Goal: Transaction & Acquisition: Purchase product/service

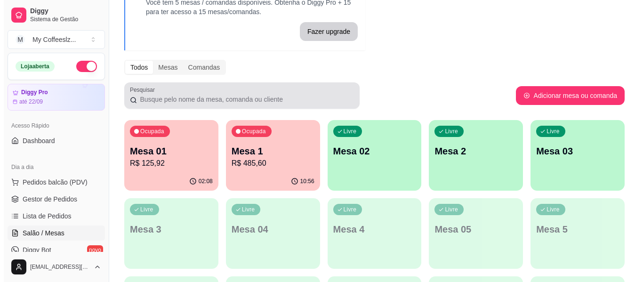
scroll to position [94, 0]
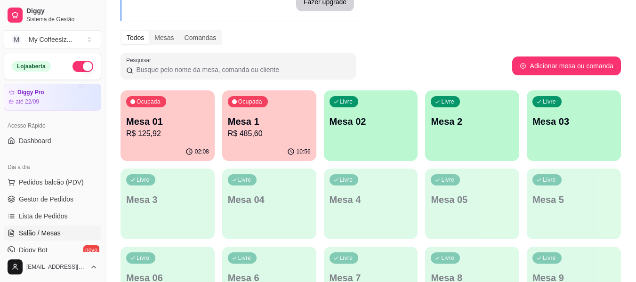
click at [353, 124] on p "Mesa 02" at bounding box center [370, 121] width 83 height 13
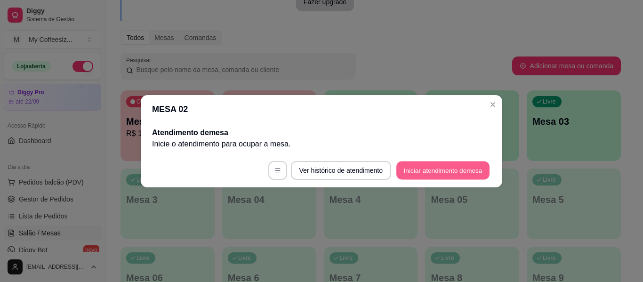
click at [442, 170] on button "Iniciar atendimento de mesa" at bounding box center [442, 170] width 93 height 18
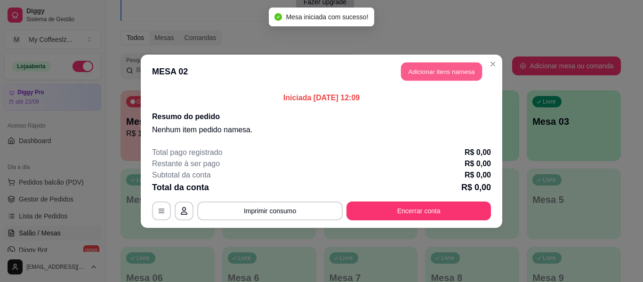
click at [430, 66] on button "Adicionar itens na mesa" at bounding box center [441, 71] width 81 height 18
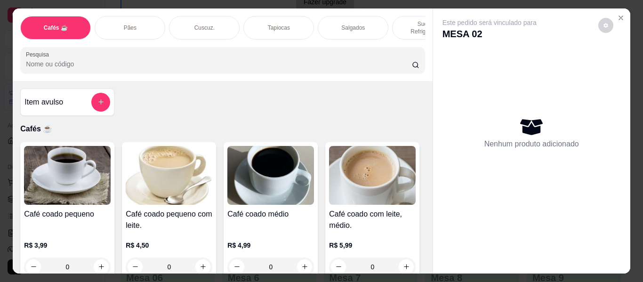
click at [141, 21] on div "Pães" at bounding box center [130, 28] width 71 height 24
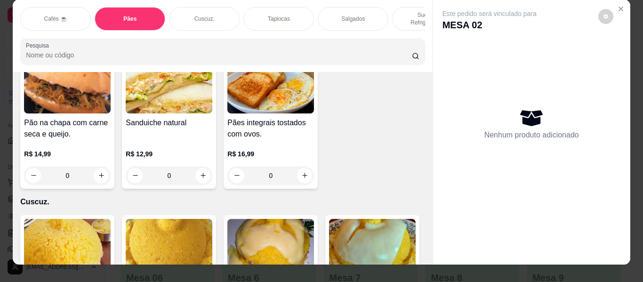
scroll to position [0, 0]
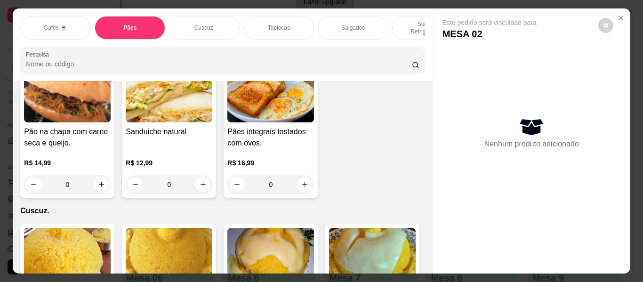
click at [75, 17] on div "Cafés ☕" at bounding box center [55, 28] width 71 height 24
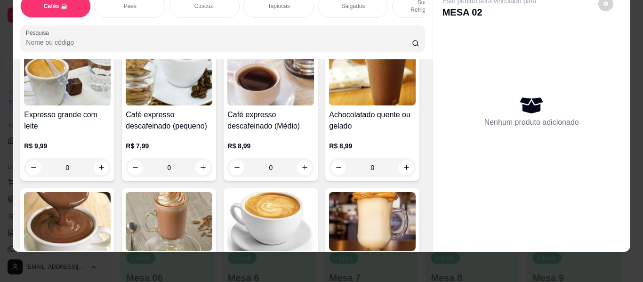
scroll to position [654, 0]
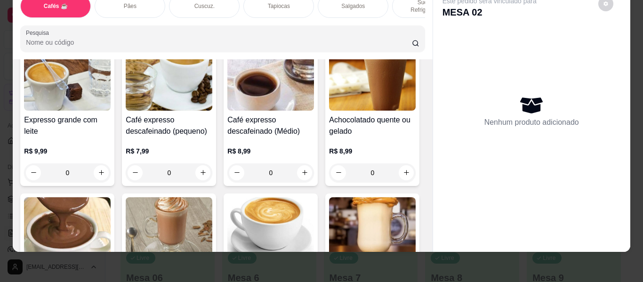
click at [300, 35] on button "increase-product-quantity" at bounding box center [304, 27] width 15 height 15
type input "1"
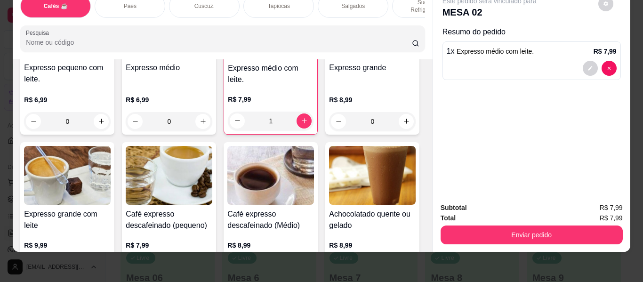
scroll to position [560, 0]
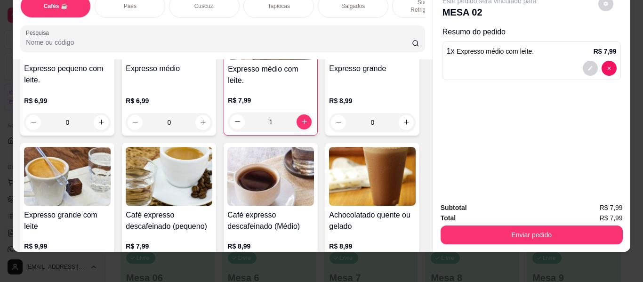
type input "1"
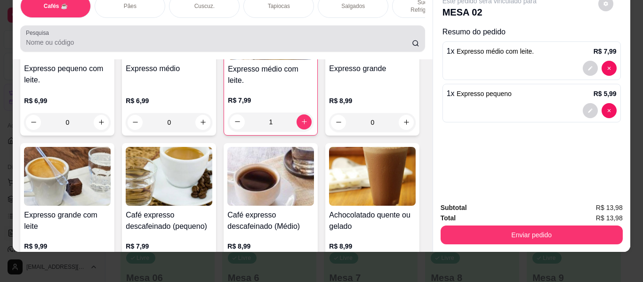
scroll to position [0, 0]
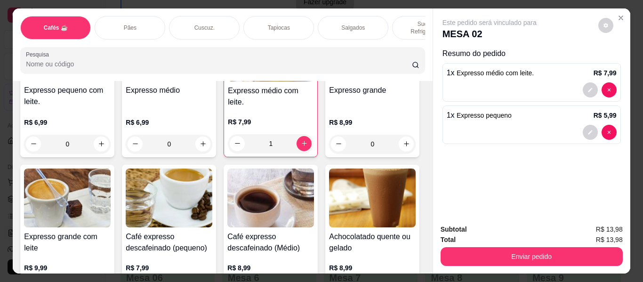
click at [336, 17] on div "Salgados" at bounding box center [353, 28] width 71 height 24
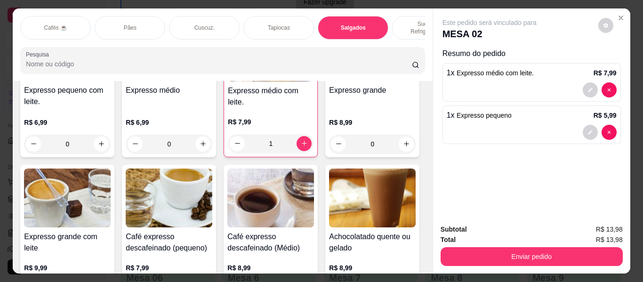
scroll to position [25, 0]
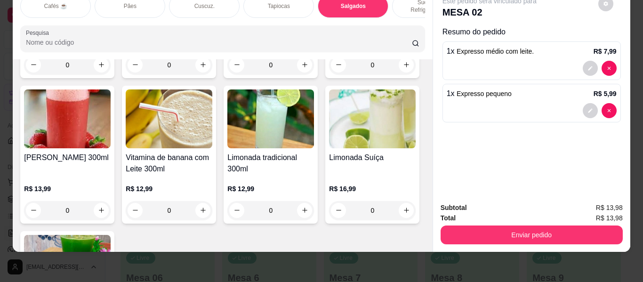
type input "1"
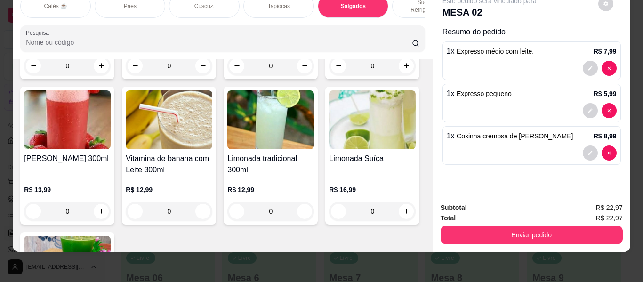
click at [433, 109] on div "Este pedido será vinculado para MESA 02 Resumo do pedido 1 x Expresso médio com…" at bounding box center [531, 91] width 197 height 208
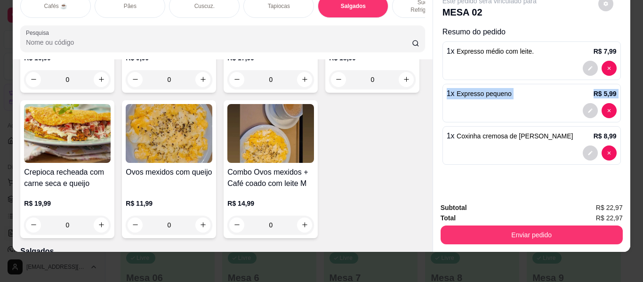
drag, startPoint x: 430, startPoint y: 77, endPoint x: 430, endPoint y: 43, distance: 34.3
click at [433, 72] on div "Este pedido será vinculado para MESA 02 Resumo do pedido 1 x Expresso médio com…" at bounding box center [531, 91] width 197 height 208
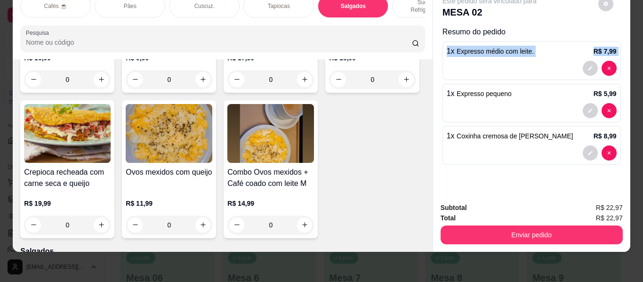
click at [432, 45] on div "Este pedido será vinculado para MESA 02 Resumo do pedido 1 x Expresso médio com…" at bounding box center [531, 119] width 198 height 265
click at [433, 43] on div "Este pedido será vinculado para MESA 02 Resumo do pedido 1 x Expresso médio com…" at bounding box center [531, 91] width 197 height 208
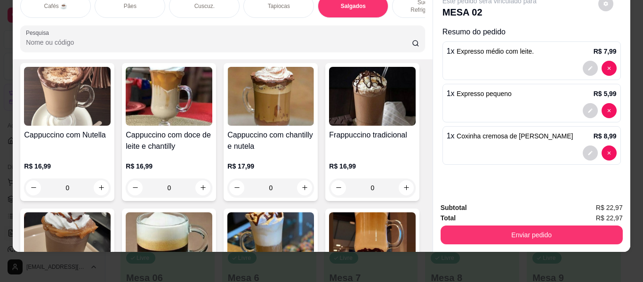
scroll to position [0, 0]
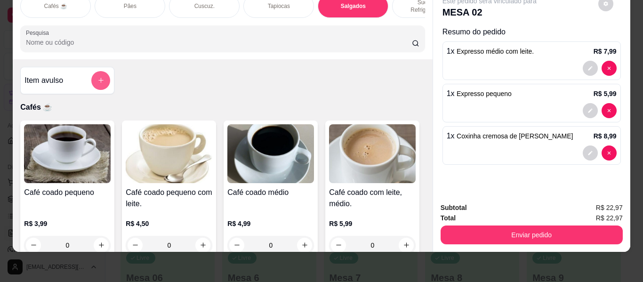
click at [100, 71] on button "add-separate-item" at bounding box center [100, 80] width 19 height 19
click at [97, 77] on icon "add-separate-item" at bounding box center [100, 80] width 7 height 7
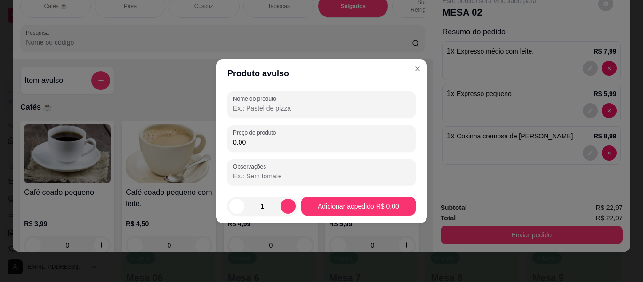
click at [246, 107] on input "Nome do produto" at bounding box center [321, 107] width 177 height 9
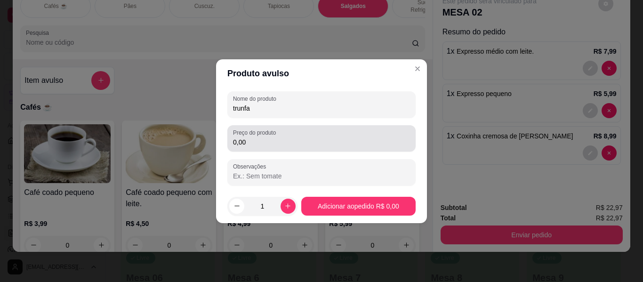
type input "trunfa"
click at [260, 146] on input "0,00" at bounding box center [321, 141] width 177 height 9
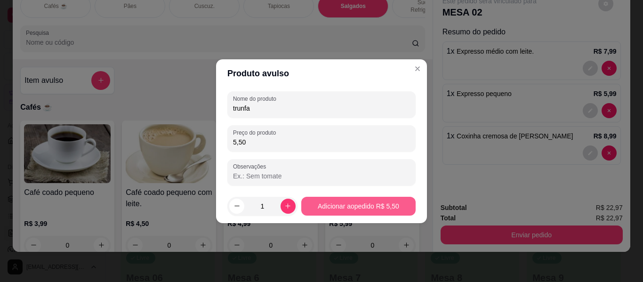
type input "5,50"
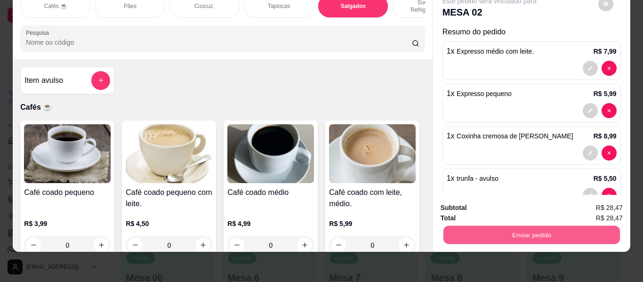
click at [501, 229] on button "Enviar pedido" at bounding box center [531, 235] width 176 height 18
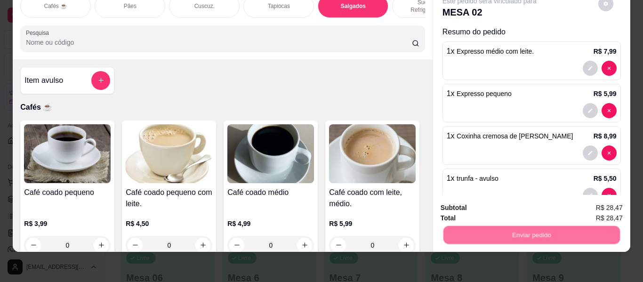
click at [496, 202] on button "Não registrar e enviar pedido" at bounding box center [500, 204] width 98 height 18
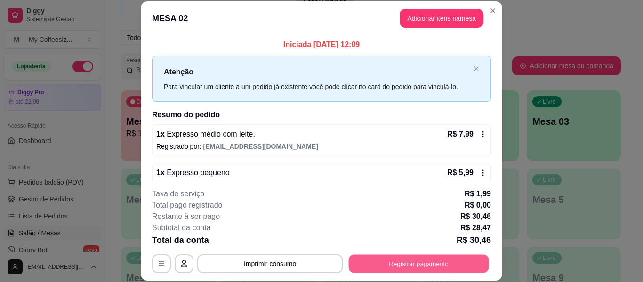
click at [464, 259] on button "Registrar pagamento" at bounding box center [419, 264] width 140 height 18
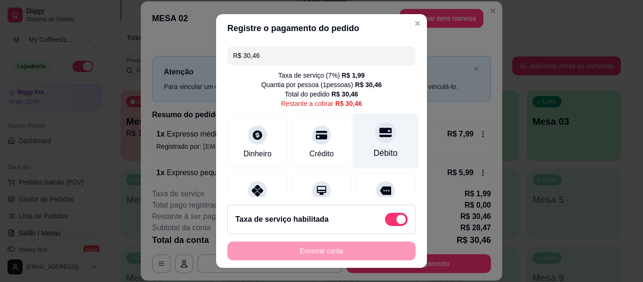
click at [375, 137] on div at bounding box center [385, 132] width 21 height 21
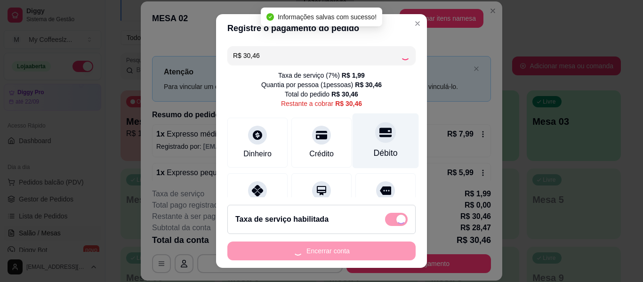
type input "R$ 0,00"
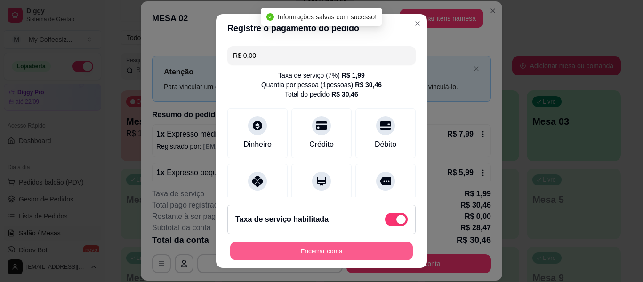
click at [305, 253] on button "Encerrar conta" at bounding box center [321, 251] width 183 height 18
